Goal: Find specific page/section: Find specific page/section

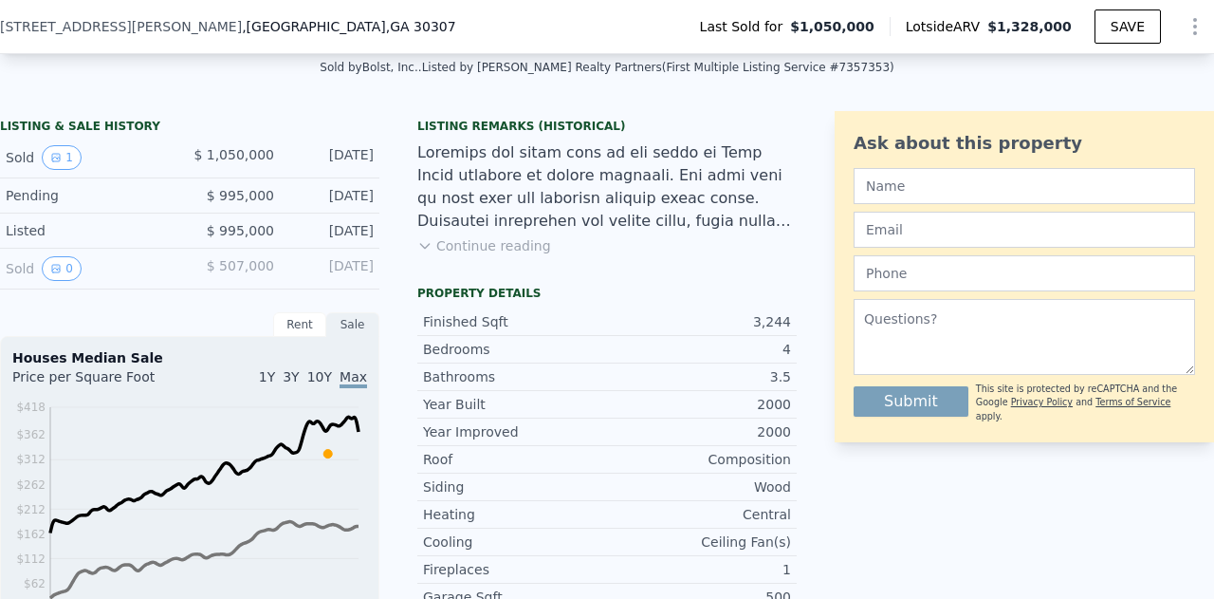
scroll to position [417, 0]
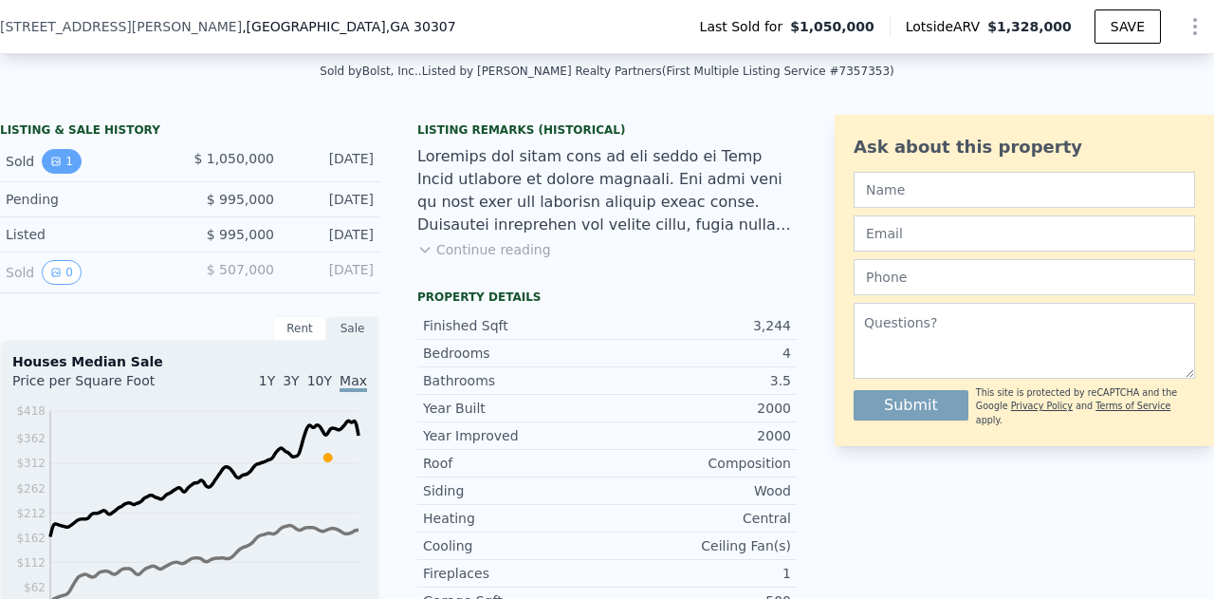
click at [58, 167] on icon "View historical data" at bounding box center [55, 161] width 11 height 11
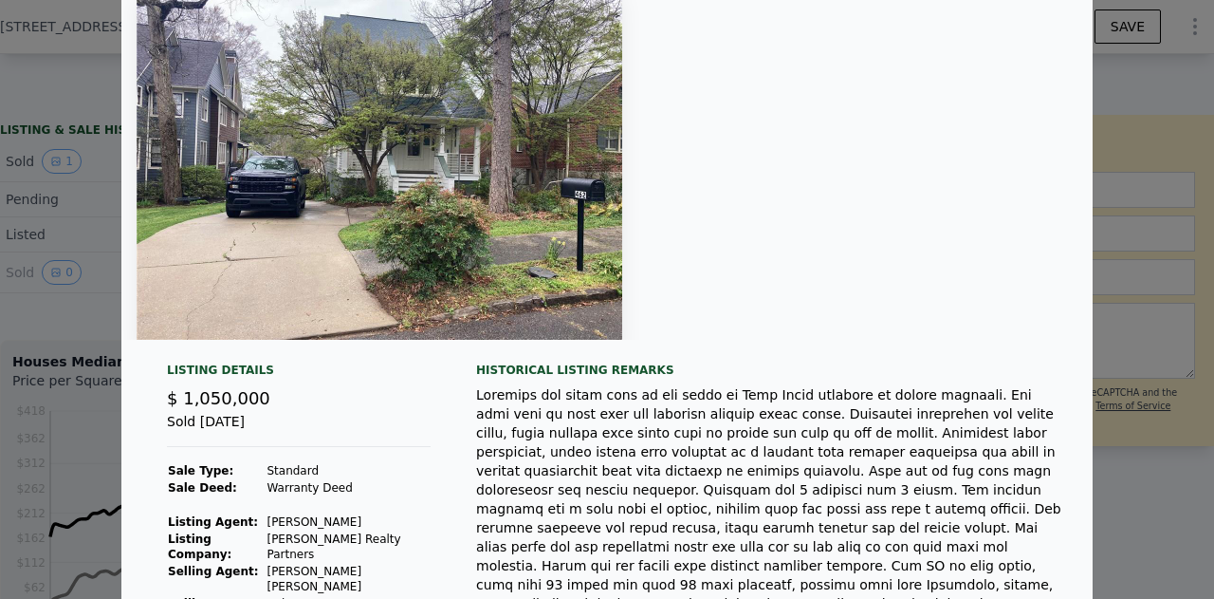
scroll to position [0, 0]
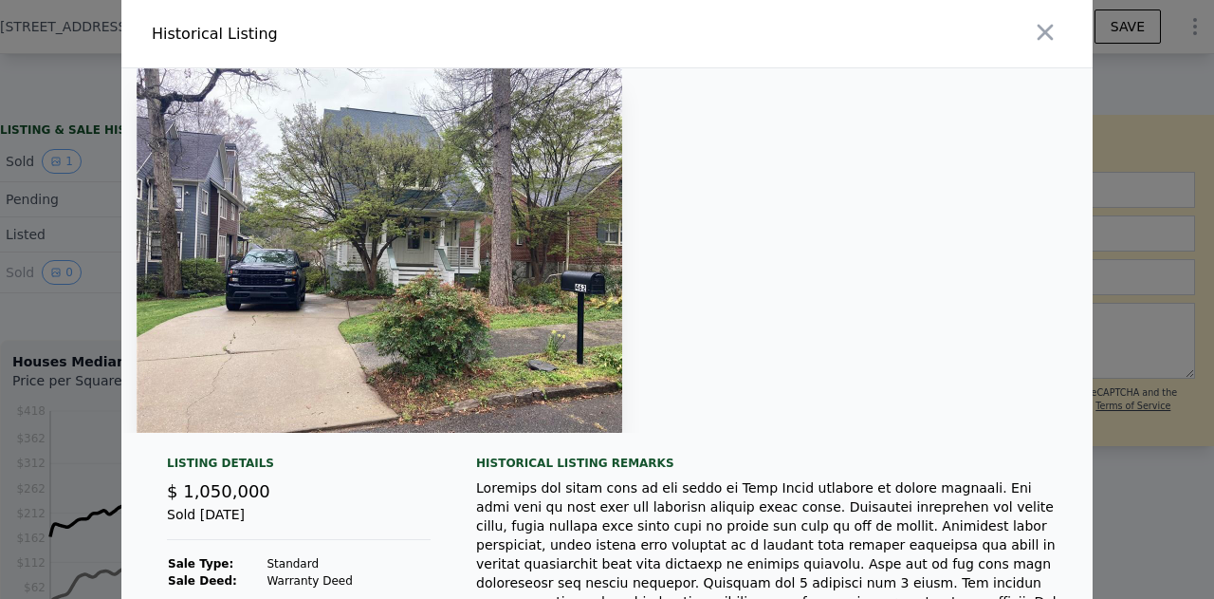
click at [100, 234] on div at bounding box center [607, 299] width 1214 height 599
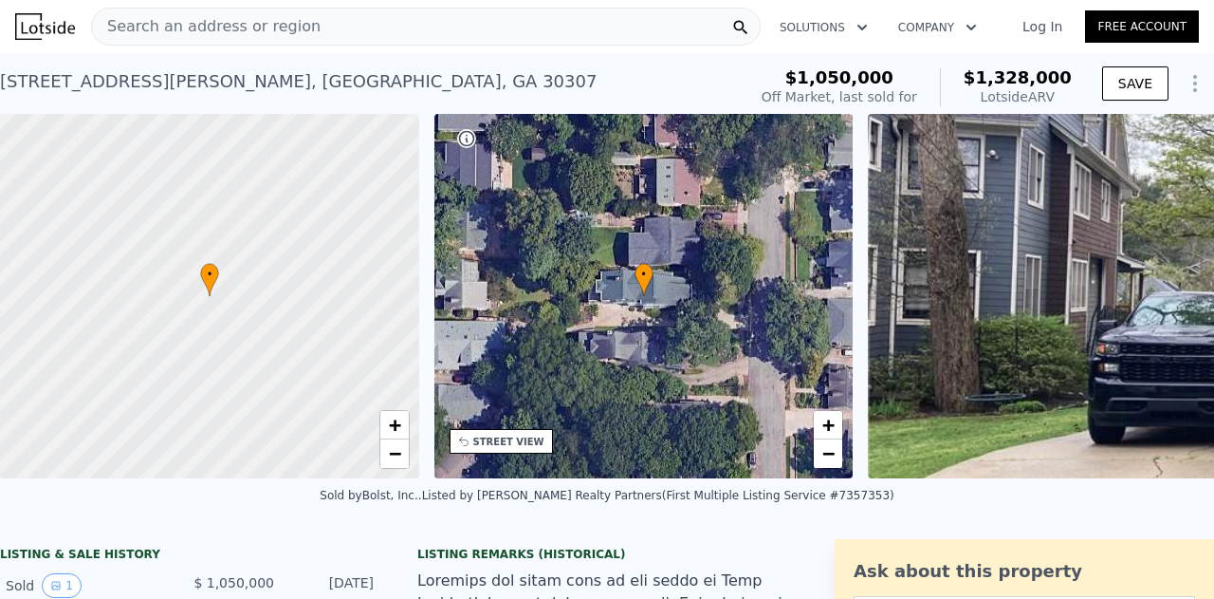
click at [167, 28] on span "Search an address or region" at bounding box center [206, 26] width 229 height 23
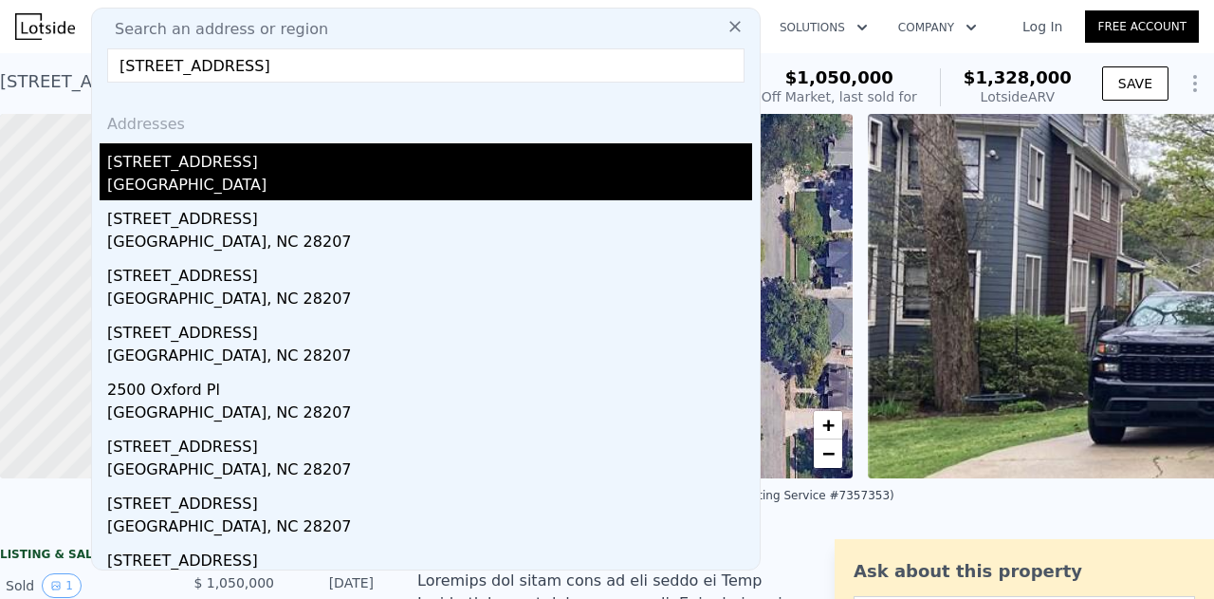
type input "[STREET_ADDRESS]"
click at [156, 172] on div "[STREET_ADDRESS]" at bounding box center [429, 158] width 645 height 30
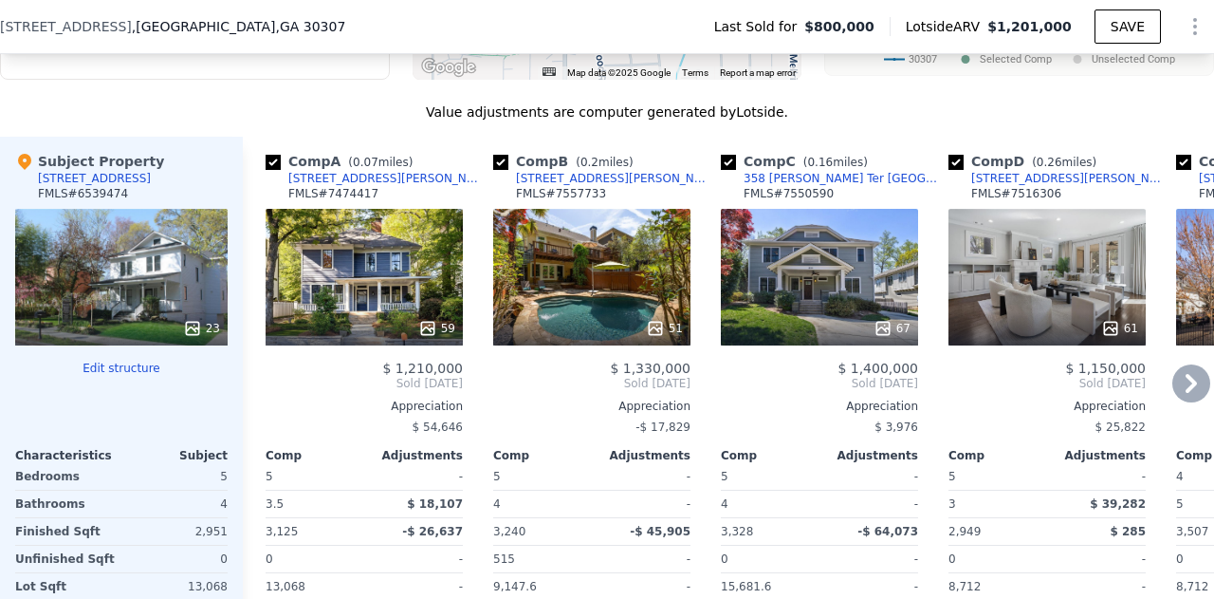
click at [342, 263] on div "59" at bounding box center [364, 277] width 197 height 137
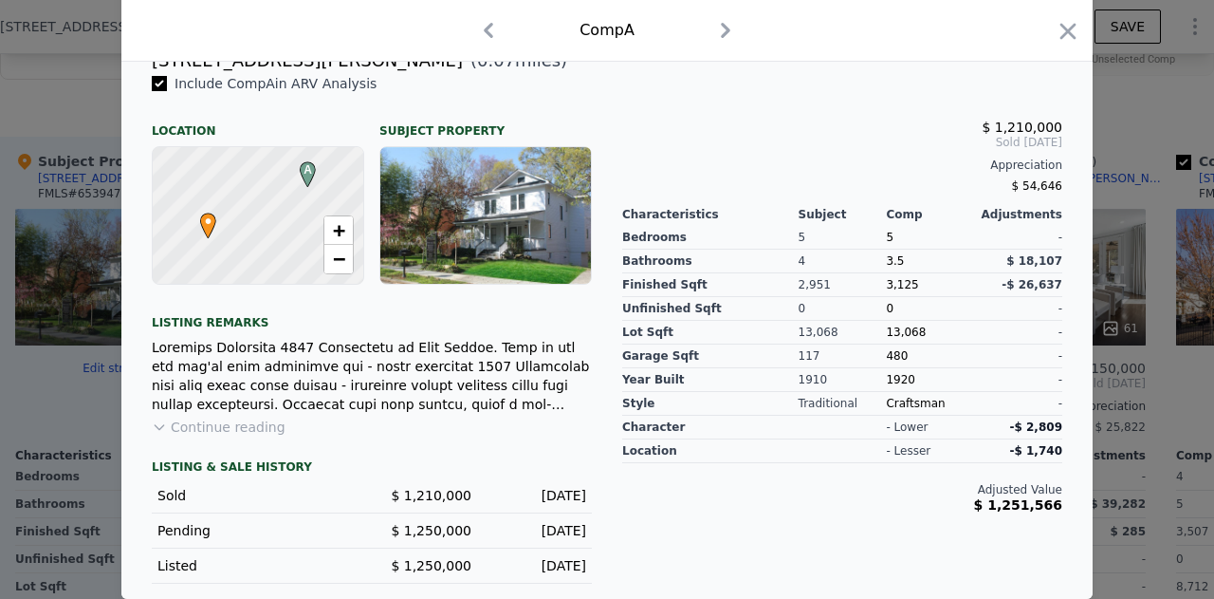
scroll to position [501, 0]
click at [1062, 29] on icon "button" at bounding box center [1069, 31] width 16 height 16
